Goal: Task Accomplishment & Management: Manage account settings

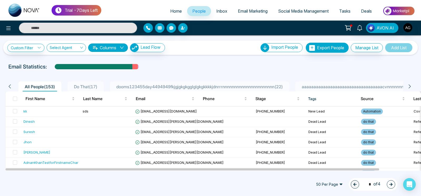
click at [172, 13] on span "Home" at bounding box center [176, 10] width 12 height 5
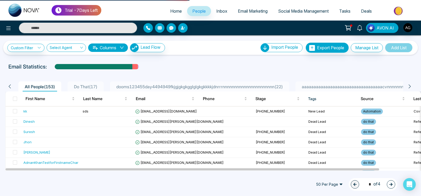
select select "*"
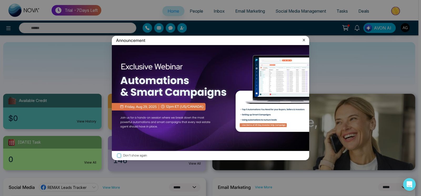
click at [305, 38] on icon at bounding box center [303, 39] width 5 height 5
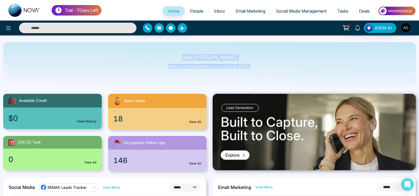
drag, startPoint x: 186, startPoint y: 53, endPoint x: 291, endPoint y: 71, distance: 107.1
click at [291, 71] on div "Hello [PERSON_NAME] Here's what happening in your account [DATE]." at bounding box center [209, 64] width 412 height 44
click at [191, 46] on div "Hello [PERSON_NAME] Here's what happening in your account [DATE]." at bounding box center [209, 64] width 412 height 44
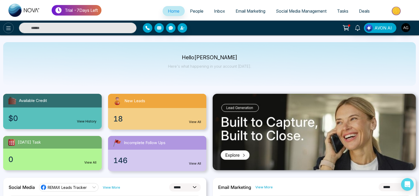
click at [7, 27] on icon at bounding box center [8, 28] width 4 height 4
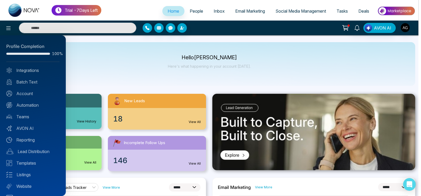
click at [362, 11] on div at bounding box center [210, 98] width 421 height 196
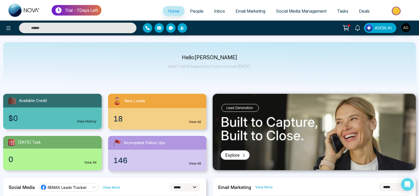
click at [363, 13] on span "Deals" at bounding box center [363, 10] width 11 height 5
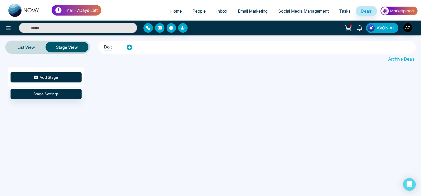
click at [51, 78] on button "Add Stage" at bounding box center [46, 77] width 71 height 10
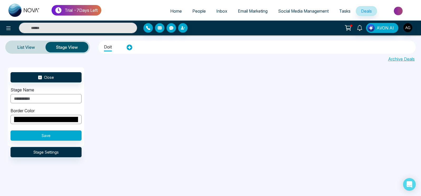
click at [62, 122] on input "*******" at bounding box center [46, 119] width 71 height 9
type input "*******"
click at [52, 137] on button "Save" at bounding box center [46, 135] width 71 height 10
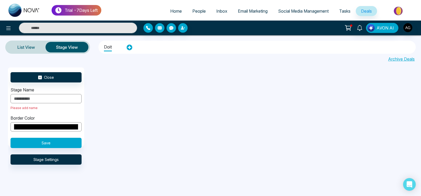
click at [44, 94] on input "text" at bounding box center [46, 98] width 71 height 9
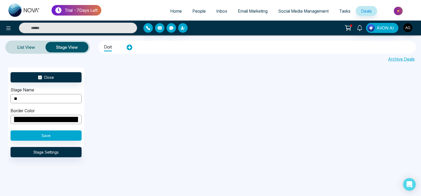
type input "**"
click at [46, 132] on button "Save" at bounding box center [46, 135] width 71 height 10
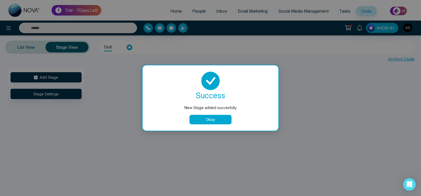
click at [201, 119] on button "Okay" at bounding box center [211, 119] width 42 height 9
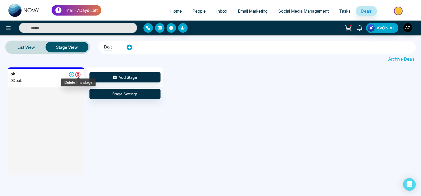
click at [77, 75] on icon at bounding box center [77, 74] width 5 height 5
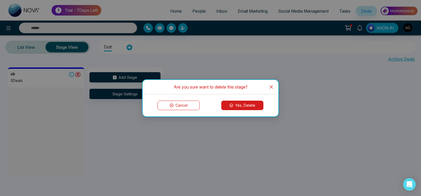
click at [248, 107] on button "Yes, Delete" at bounding box center [242, 105] width 42 height 9
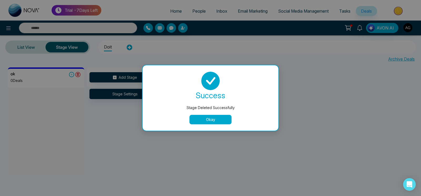
click at [209, 120] on button "Okay" at bounding box center [211, 119] width 42 height 9
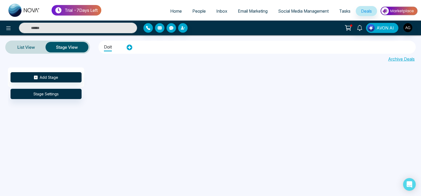
click at [173, 12] on span "Home" at bounding box center [176, 10] width 12 height 5
select select "*"
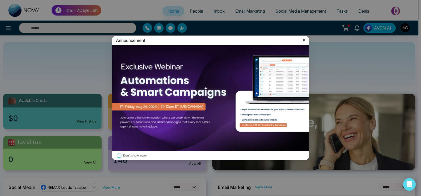
click at [303, 41] on icon at bounding box center [303, 39] width 5 height 5
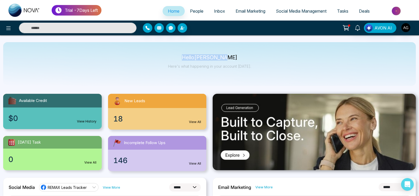
drag, startPoint x: 188, startPoint y: 53, endPoint x: 253, endPoint y: 62, distance: 65.0
click at [253, 62] on div "Hello [PERSON_NAME] Here's what happening in your account [DATE]." at bounding box center [209, 64] width 412 height 44
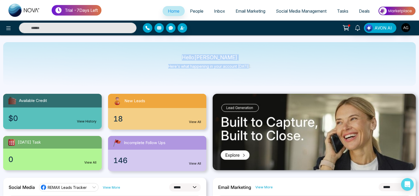
drag, startPoint x: 182, startPoint y: 58, endPoint x: 257, endPoint y: 74, distance: 75.8
click at [257, 74] on div "Hello [PERSON_NAME] Here's what happening in your account [DATE]." at bounding box center [209, 64] width 412 height 44
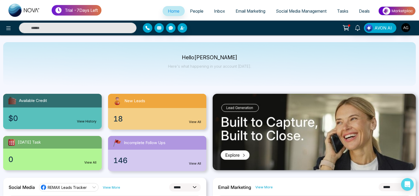
click at [2, 26] on div at bounding box center [70, 28] width 140 height 11
click at [9, 27] on icon at bounding box center [8, 28] width 6 height 6
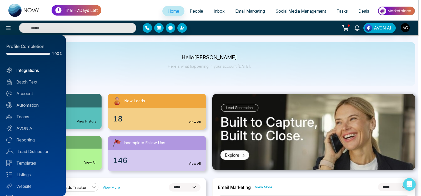
click at [32, 70] on link "Integrations" at bounding box center [32, 70] width 53 height 6
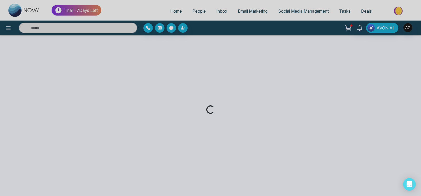
click at [169, 12] on div "Loading..." at bounding box center [210, 98] width 421 height 196
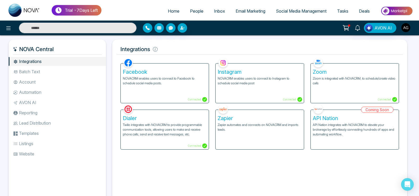
click at [168, 12] on span "Home" at bounding box center [174, 10] width 12 height 5
select select "*"
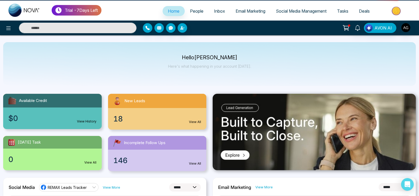
click at [208, 13] on link "Inbox" at bounding box center [219, 11] width 22 height 10
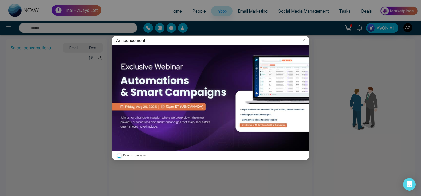
click at [192, 11] on div "Announcement Don't show again" at bounding box center [210, 98] width 421 height 196
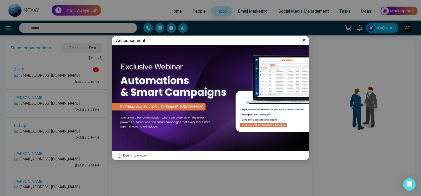
click at [304, 40] on icon at bounding box center [303, 39] width 5 height 5
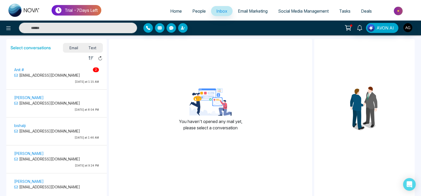
click at [194, 13] on span "People" at bounding box center [198, 10] width 13 height 5
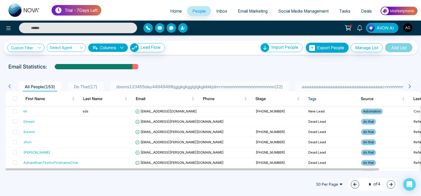
click at [211, 7] on link "Inbox" at bounding box center [222, 11] width 22 height 10
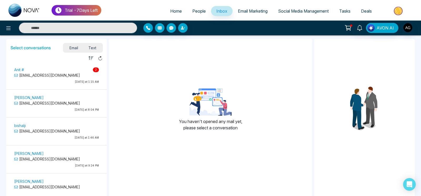
click at [261, 16] on link "Email Marketing" at bounding box center [253, 11] width 40 height 10
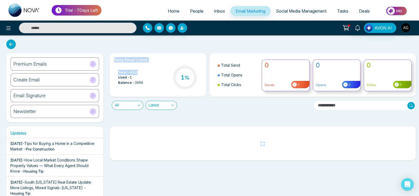
drag, startPoint x: 111, startPoint y: 57, endPoint x: 150, endPoint y: 90, distance: 50.6
click at [150, 90] on div "Daily Email Limits Total - 4000 Used - 1 Balance - 3999 1 %" at bounding box center [157, 74] width 97 height 43
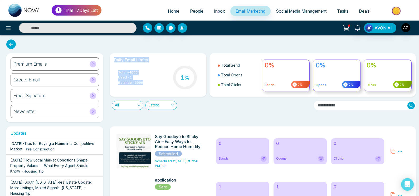
click at [150, 90] on div "Total - 4000 Used - 1 Balance - 3999 1 %" at bounding box center [158, 77] width 88 height 27
click at [315, 7] on link "Social Media Management" at bounding box center [300, 11] width 61 height 10
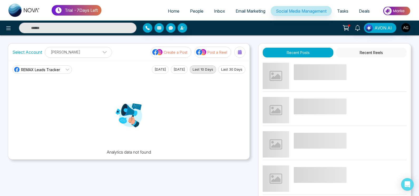
click at [99, 118] on div at bounding box center [128, 115] width 93 height 67
drag, startPoint x: 99, startPoint y: 118, endPoint x: 159, endPoint y: 128, distance: 60.2
click at [159, 128] on div at bounding box center [128, 115] width 93 height 67
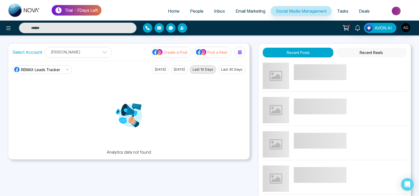
drag, startPoint x: 92, startPoint y: 99, endPoint x: 163, endPoint y: 118, distance: 72.7
click at [163, 118] on div at bounding box center [128, 115] width 93 height 67
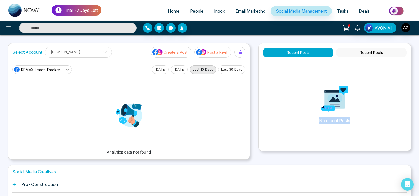
drag, startPoint x: 312, startPoint y: 106, endPoint x: 363, endPoint y: 119, distance: 52.6
click at [363, 119] on p "No recent Posts" at bounding box center [334, 99] width 152 height 79
drag, startPoint x: 93, startPoint y: 90, endPoint x: 173, endPoint y: 134, distance: 91.0
click at [173, 134] on div at bounding box center [128, 115] width 93 height 67
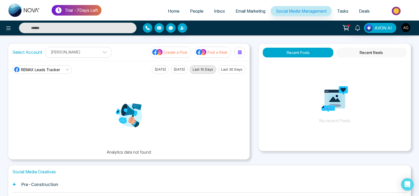
click at [173, 134] on div at bounding box center [128, 115] width 93 height 67
